Goal: Information Seeking & Learning: Find specific fact

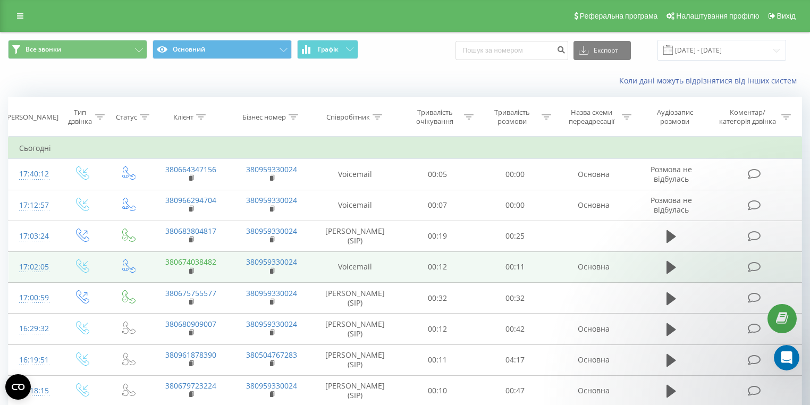
click at [202, 259] on link "380674038482" at bounding box center [190, 262] width 51 height 10
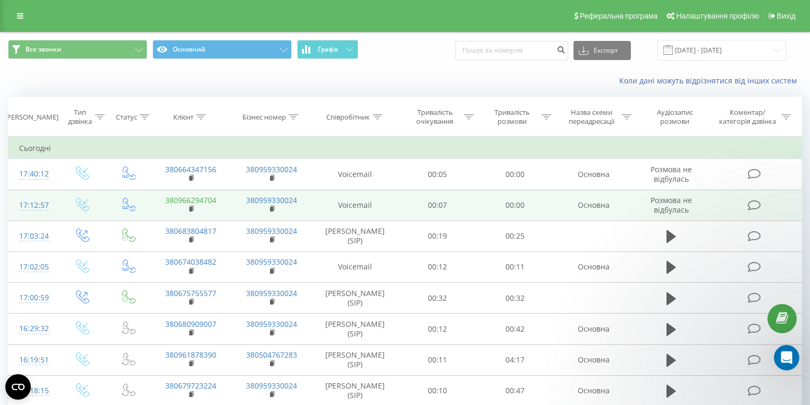
click at [207, 203] on link "380966294704" at bounding box center [190, 200] width 51 height 10
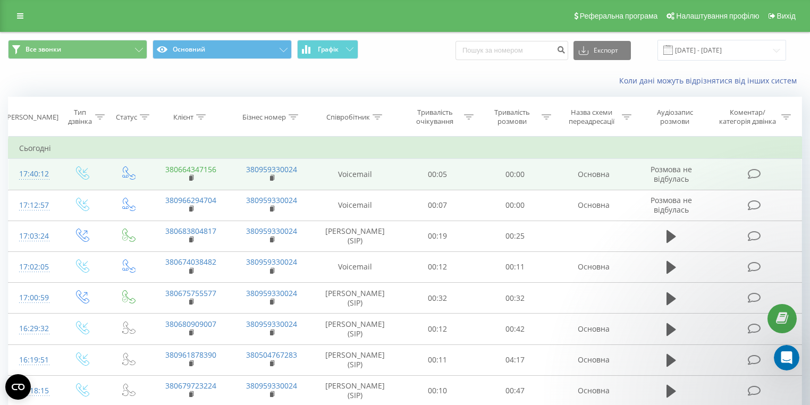
click at [208, 168] on link "380664347156" at bounding box center [190, 169] width 51 height 10
